Goal: Information Seeking & Learning: Learn about a topic

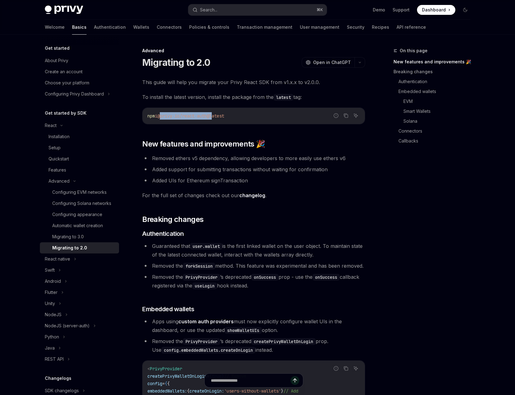
drag, startPoint x: 163, startPoint y: 117, endPoint x: 217, endPoint y: 118, distance: 54.1
click at [217, 118] on span "@privy-io/react-auth@latest" at bounding box center [190, 116] width 67 height 6
copy span "@privy-io/react-auth@"
click at [349, 61] on span "Open in ChatGPT" at bounding box center [332, 62] width 38 height 6
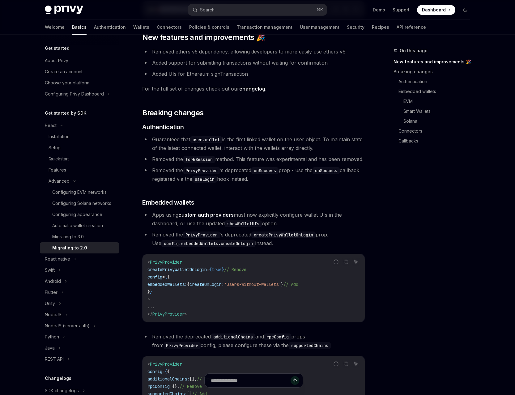
scroll to position [107, 0]
click at [169, 267] on code "< PrivyProvider createPrivyWalletOnLogin = { true } // Remove config = { { embe…" at bounding box center [254, 287] width 212 height 59
copy span "PrivyProvider"
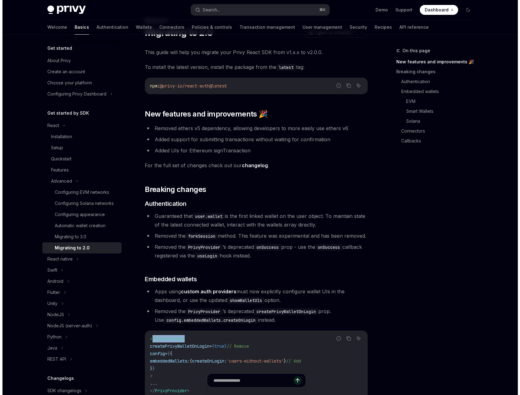
scroll to position [0, 0]
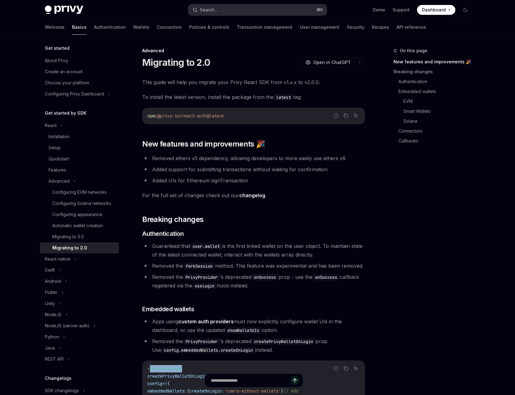
click at [238, 7] on button "Search... ⌘ K" at bounding box center [257, 9] width 139 height 11
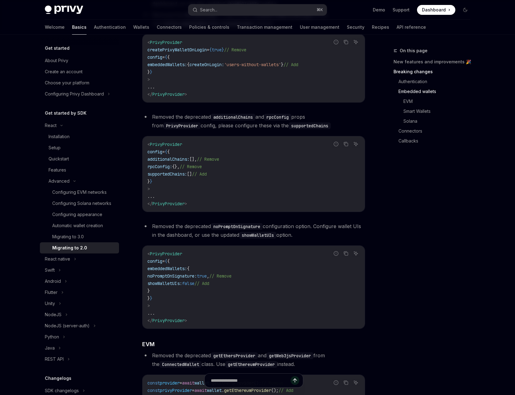
scroll to position [347, 0]
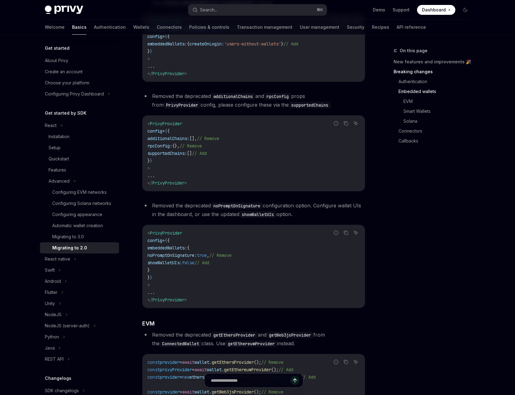
click at [182, 266] on span "showWalletUIs:" at bounding box center [165, 263] width 35 height 6
copy span "showWalletUIs"
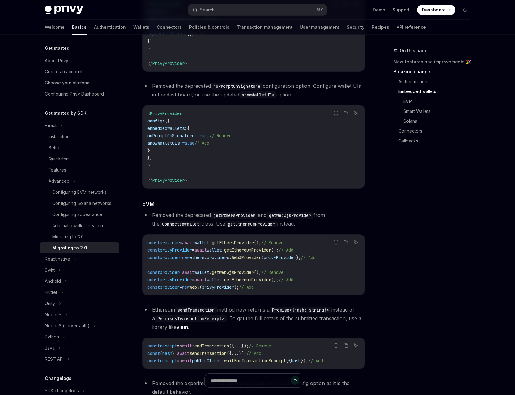
scroll to position [468, 0]
click at [247, 245] on span "getEthersProvider" at bounding box center [233, 242] width 42 height 6
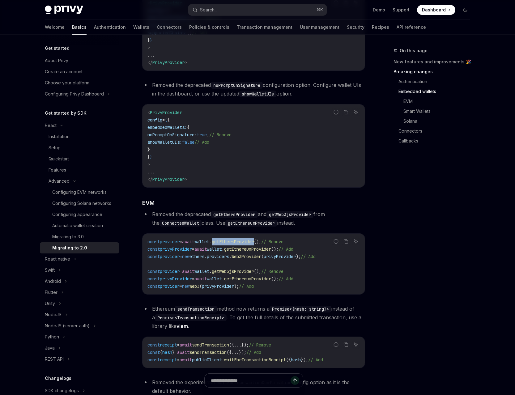
click at [250, 227] on code "getEthereumProvider" at bounding box center [251, 223] width 52 height 7
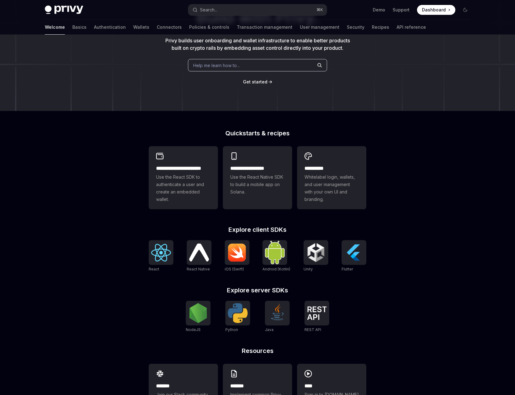
scroll to position [97, 0]
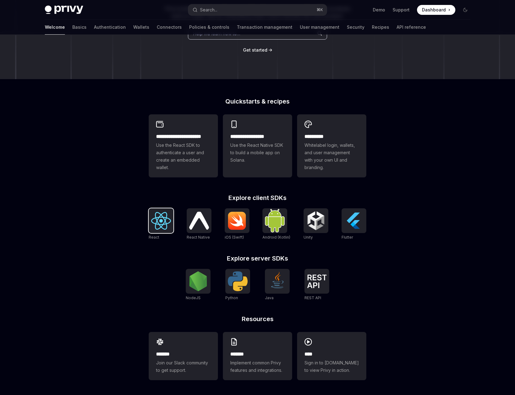
click at [169, 227] on img at bounding box center [161, 221] width 20 height 18
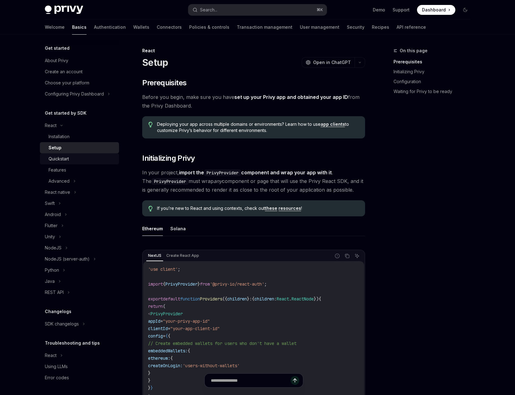
click at [71, 162] on div "Quickstart" at bounding box center [82, 158] width 67 height 7
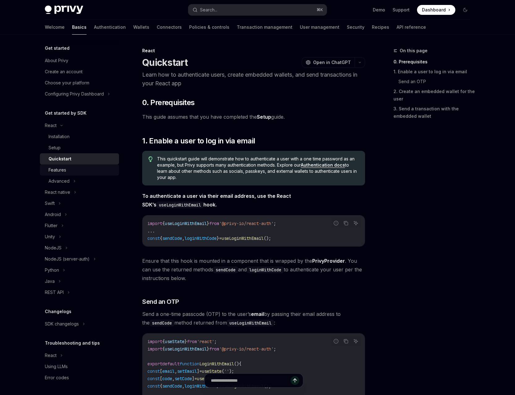
click at [62, 169] on div "Features" at bounding box center [58, 169] width 18 height 7
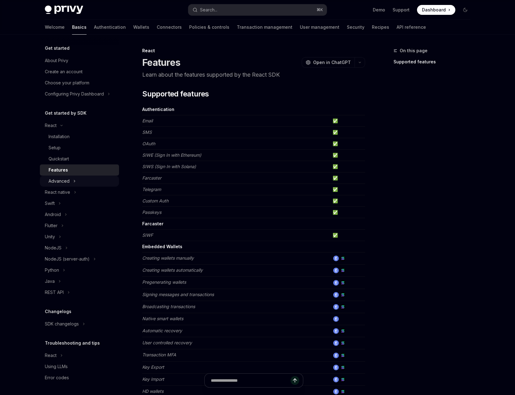
click at [63, 178] on div "Advanced" at bounding box center [59, 181] width 21 height 7
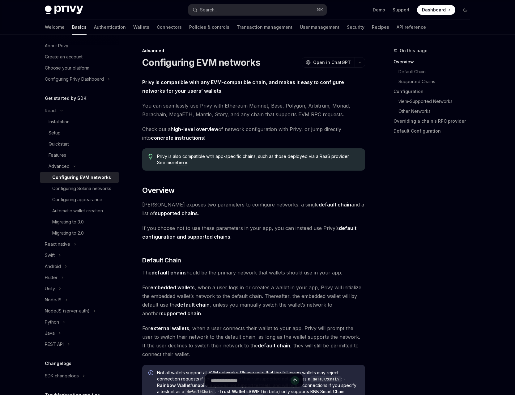
scroll to position [23, 0]
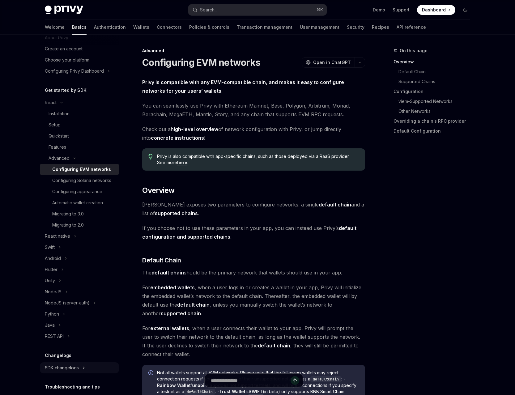
click at [58, 372] on div "SDK changelogs" at bounding box center [62, 367] width 34 height 7
type textarea "*"
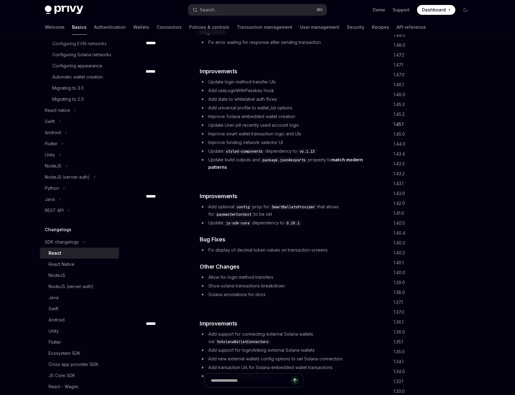
scroll to position [2053, 0]
click at [407, 126] on link "1.47.0" at bounding box center [435, 127] width 82 height 10
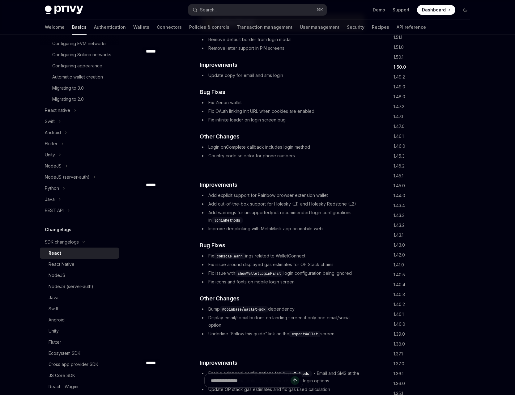
scroll to position [19033, 0]
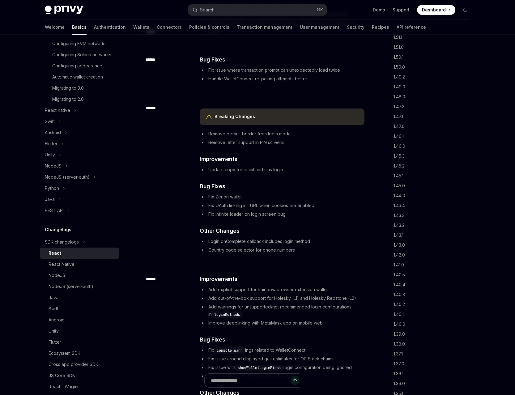
click at [283, 138] on li "Remove default border from login modal" at bounding box center [282, 133] width 165 height 7
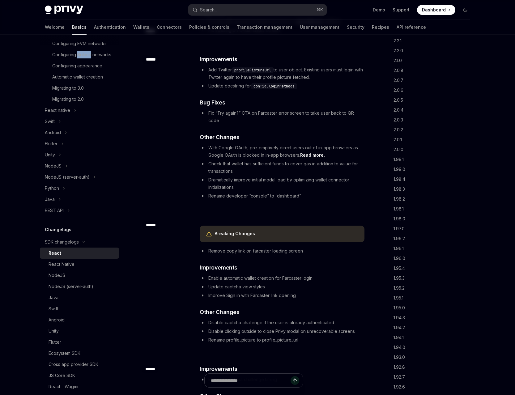
scroll to position [662, 0]
click at [403, 220] on link "1.97.0" at bounding box center [435, 221] width 82 height 10
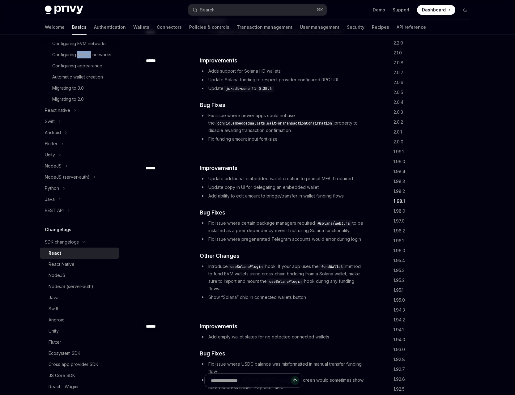
scroll to position [7372, 0]
